Goal: Task Accomplishment & Management: Manage account settings

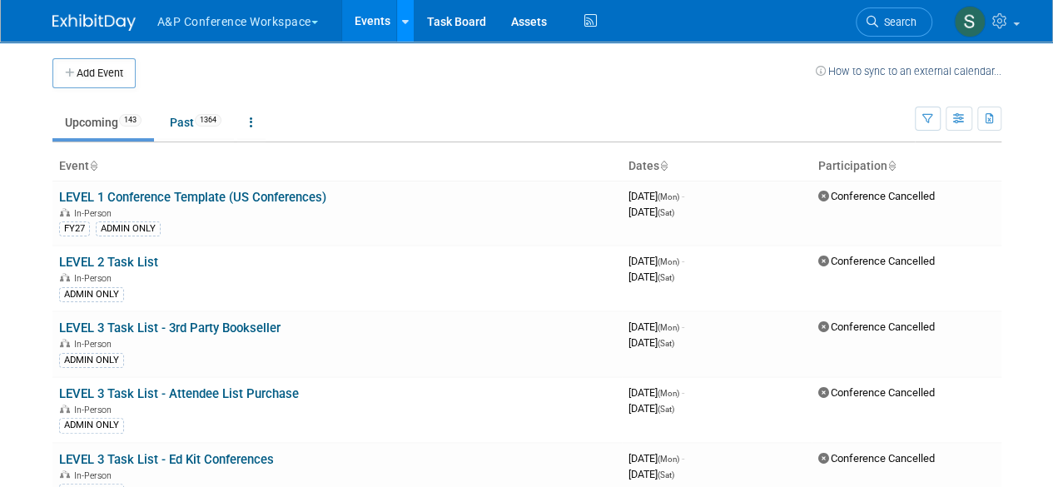
click at [406, 23] on icon at bounding box center [405, 22] width 7 height 11
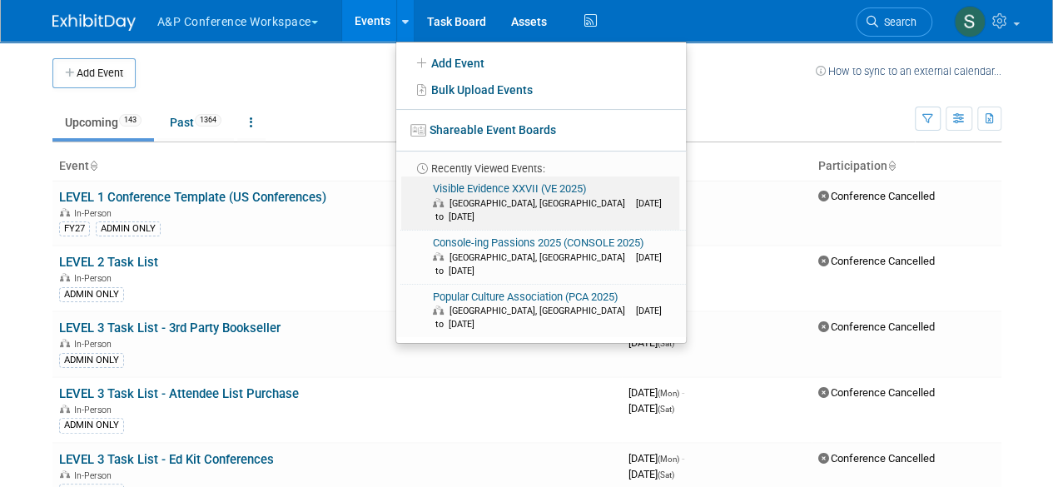
click at [498, 186] on link "Visible Evidence XXVII (VE 2025) [GEOGRAPHIC_DATA], [GEOGRAPHIC_DATA] [DATE] to…" at bounding box center [540, 202] width 278 height 53
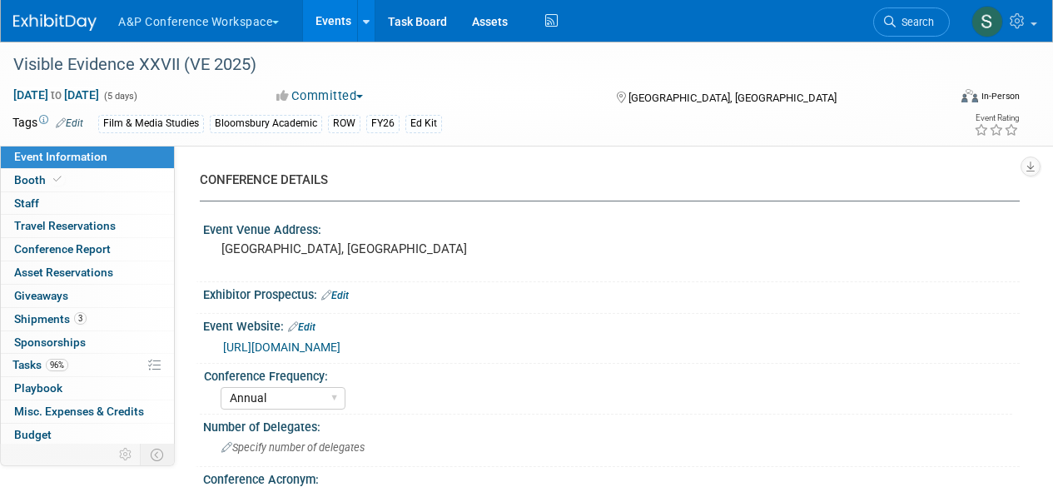
select select "Annual"
select select "Level 3"
select select "Ed Kit"
select select "Film & Media Studies"
select select "Bloomsbury Academic"
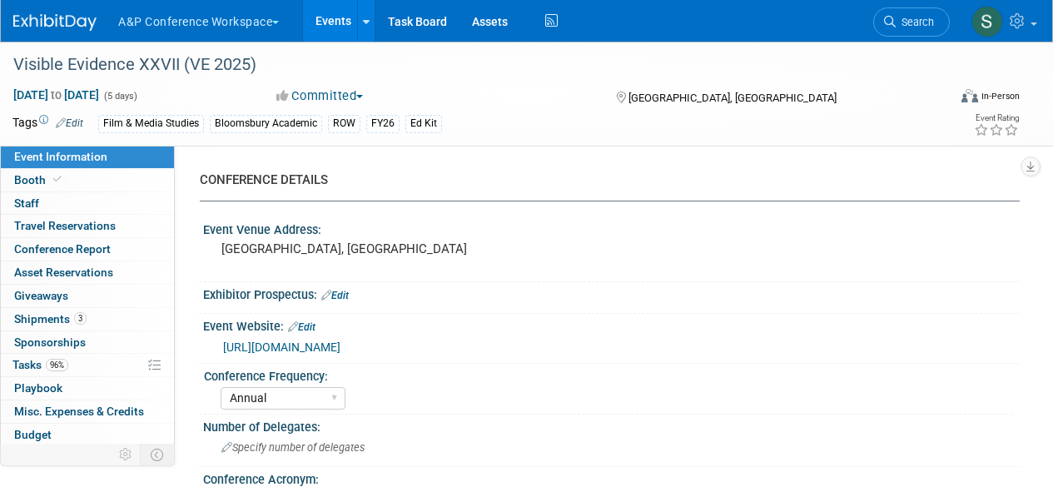
select select "Hannah Siegel"
select select "Shereen Muhyeddeen"
select select "Jenny Liddiard"
select select "Brand/Subject Presence​"
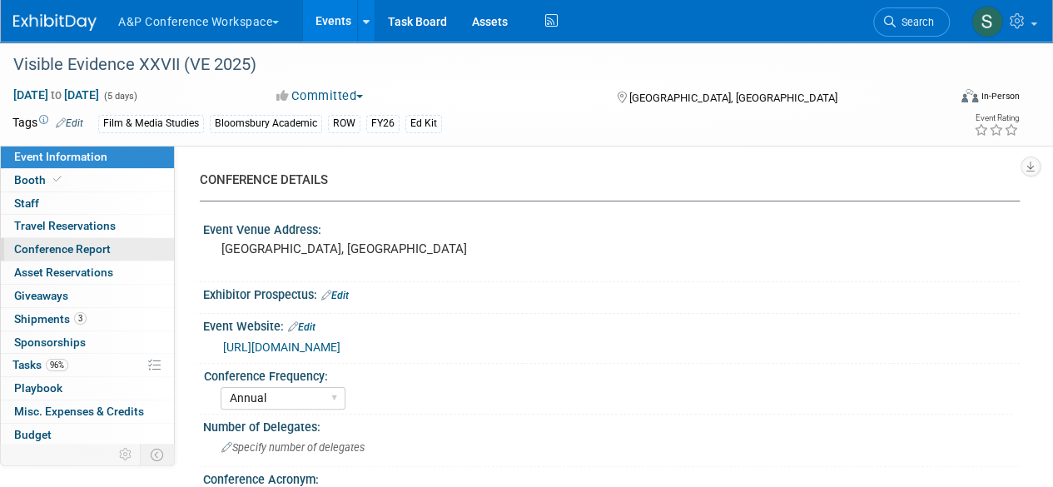
click at [78, 242] on span "Conference Report" at bounding box center [62, 248] width 97 height 13
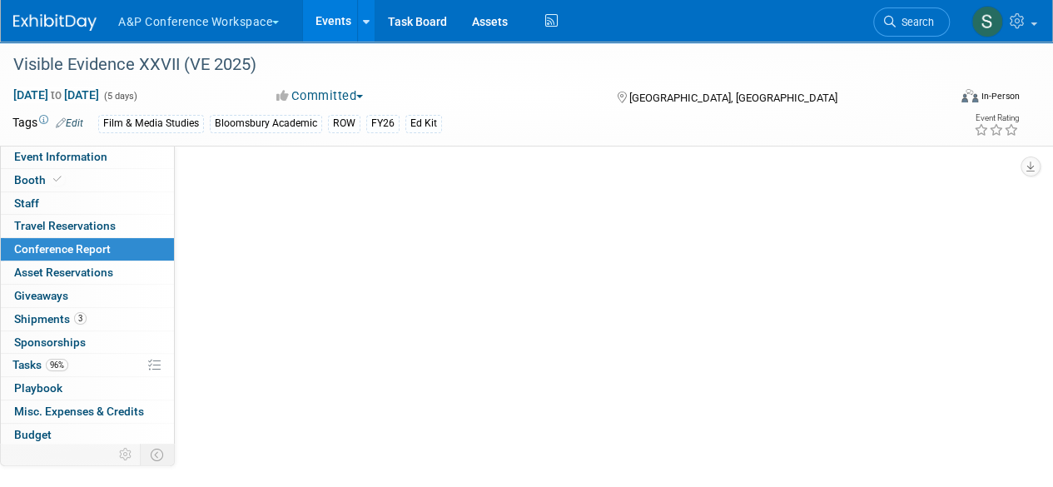
select select "YES"
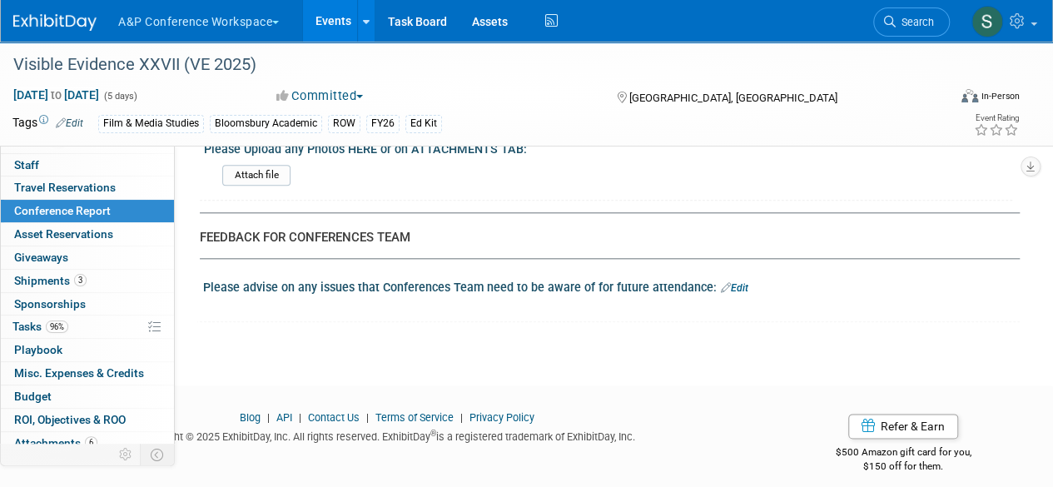
scroll to position [68, 0]
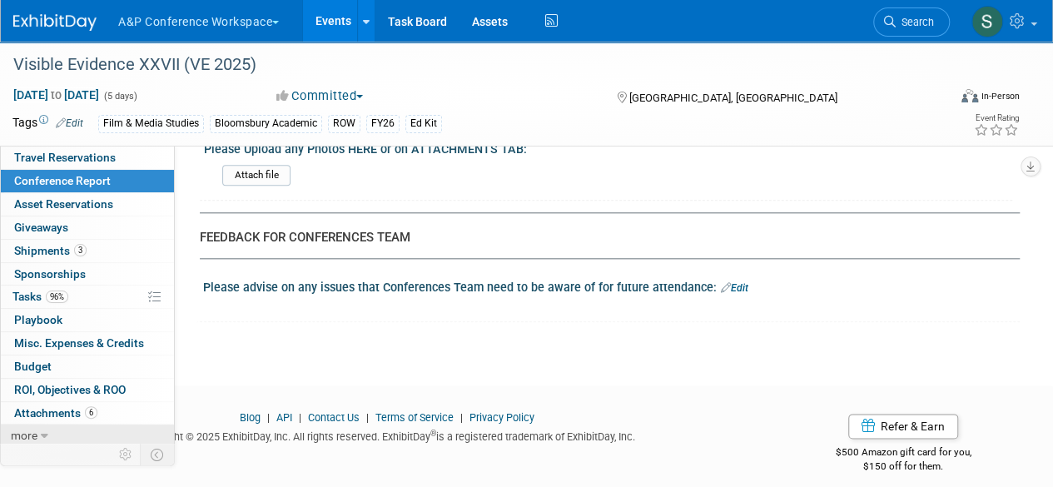
click at [30, 431] on span "more" at bounding box center [24, 435] width 27 height 13
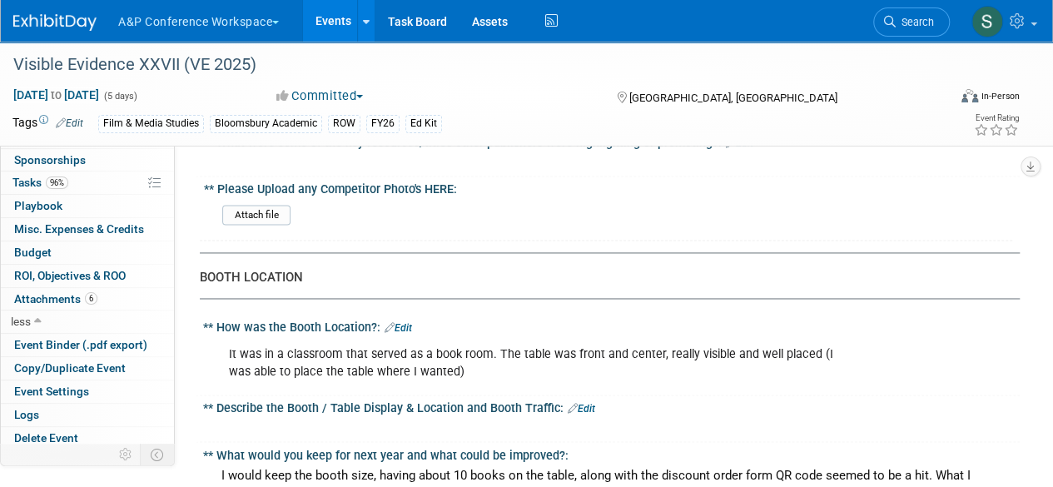
scroll to position [1162, 0]
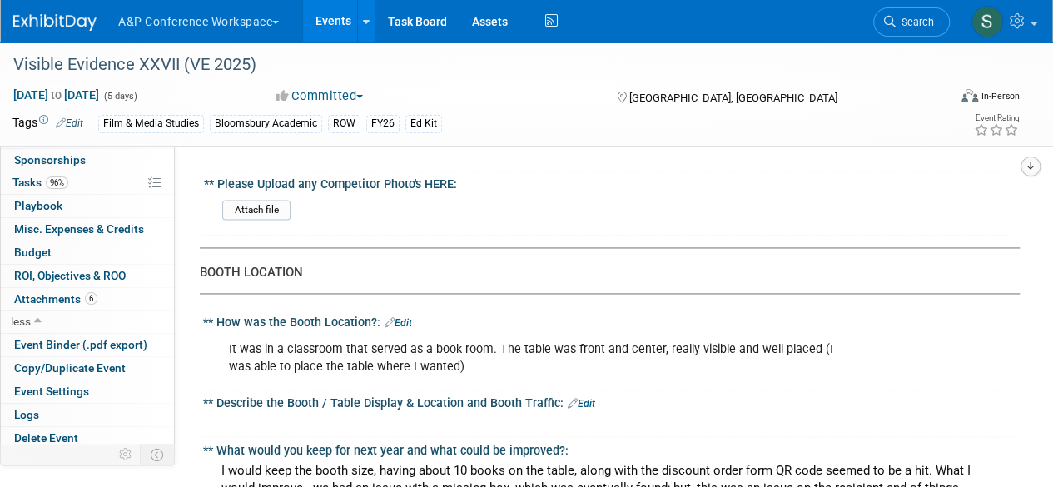
click at [1026, 164] on icon "button" at bounding box center [1030, 166] width 8 height 11
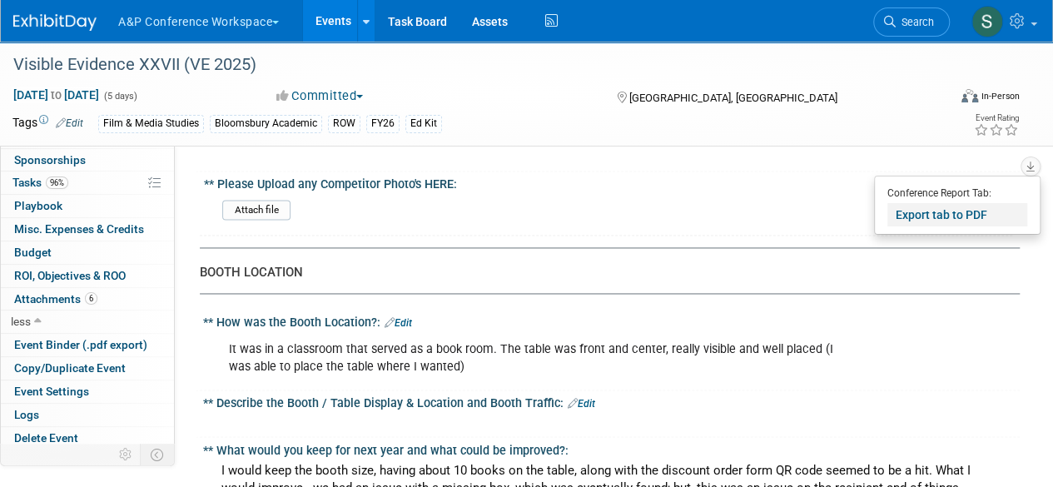
click at [940, 219] on link "Export tab to PDF" at bounding box center [957, 214] width 140 height 23
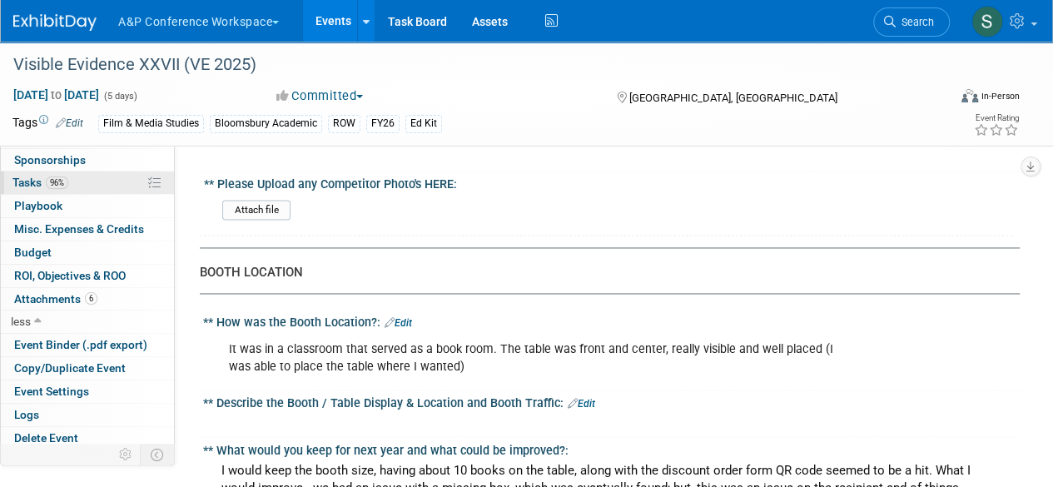
click at [32, 188] on link "96% Tasks 96%" at bounding box center [87, 182] width 173 height 22
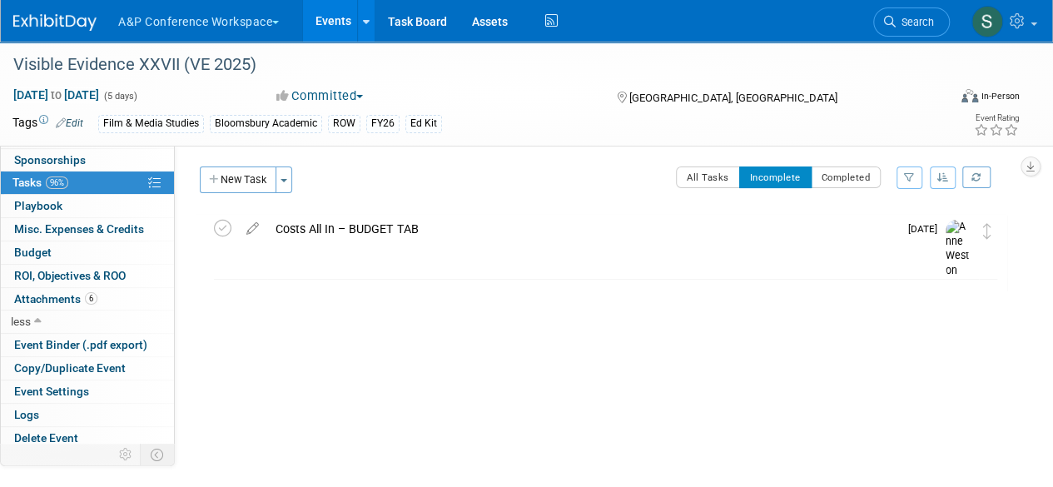
scroll to position [0, 0]
click at [822, 182] on button "Completed" at bounding box center [845, 179] width 71 height 22
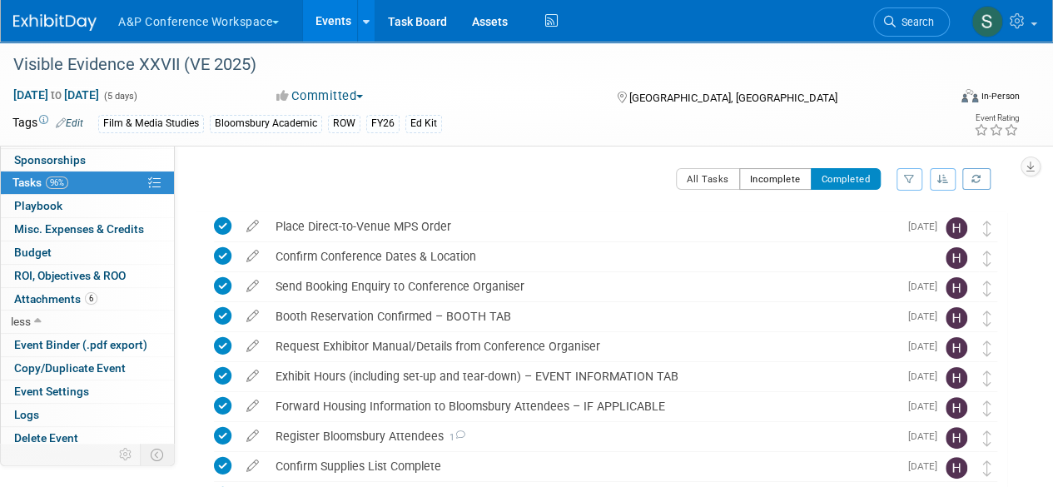
click at [776, 182] on button "Incomplete" at bounding box center [775, 179] width 72 height 22
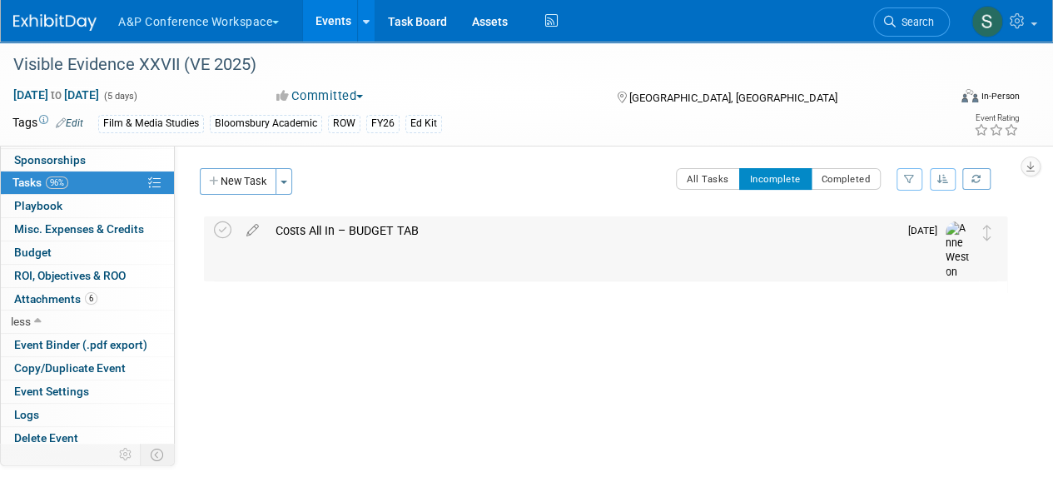
click at [359, 231] on div "Costs All In – BUDGET TAB" at bounding box center [582, 230] width 631 height 28
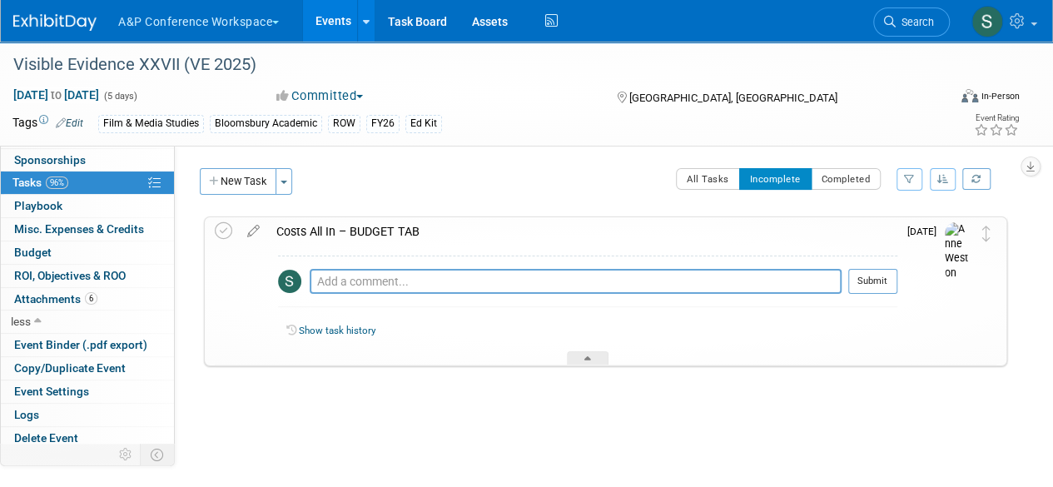
click at [880, 133] on div "Event Rating" at bounding box center [946, 125] width 172 height 29
